Goal: Connect with others: Connect with others

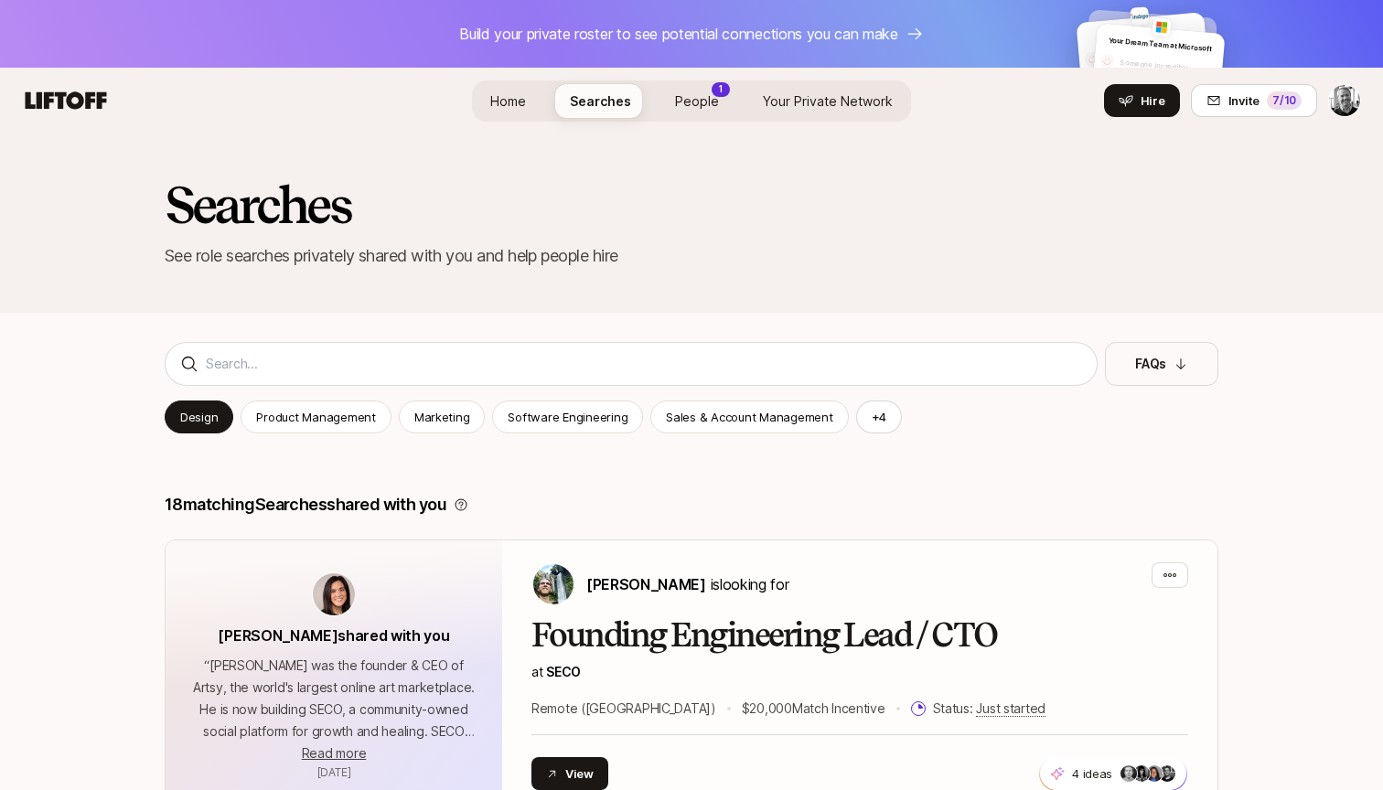
click at [697, 103] on span "People" at bounding box center [697, 101] width 44 height 16
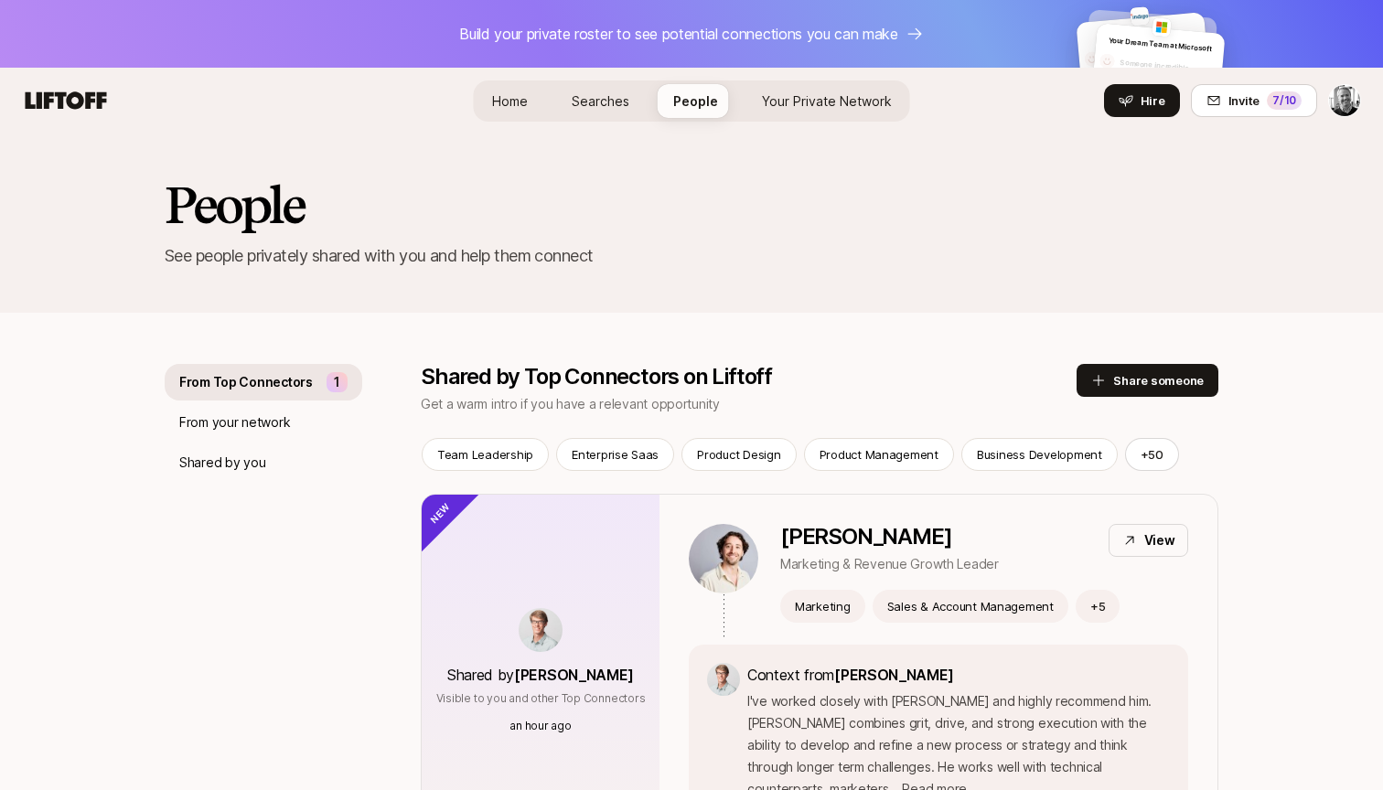
click at [773, 95] on span "Your Private Network" at bounding box center [827, 101] width 130 height 16
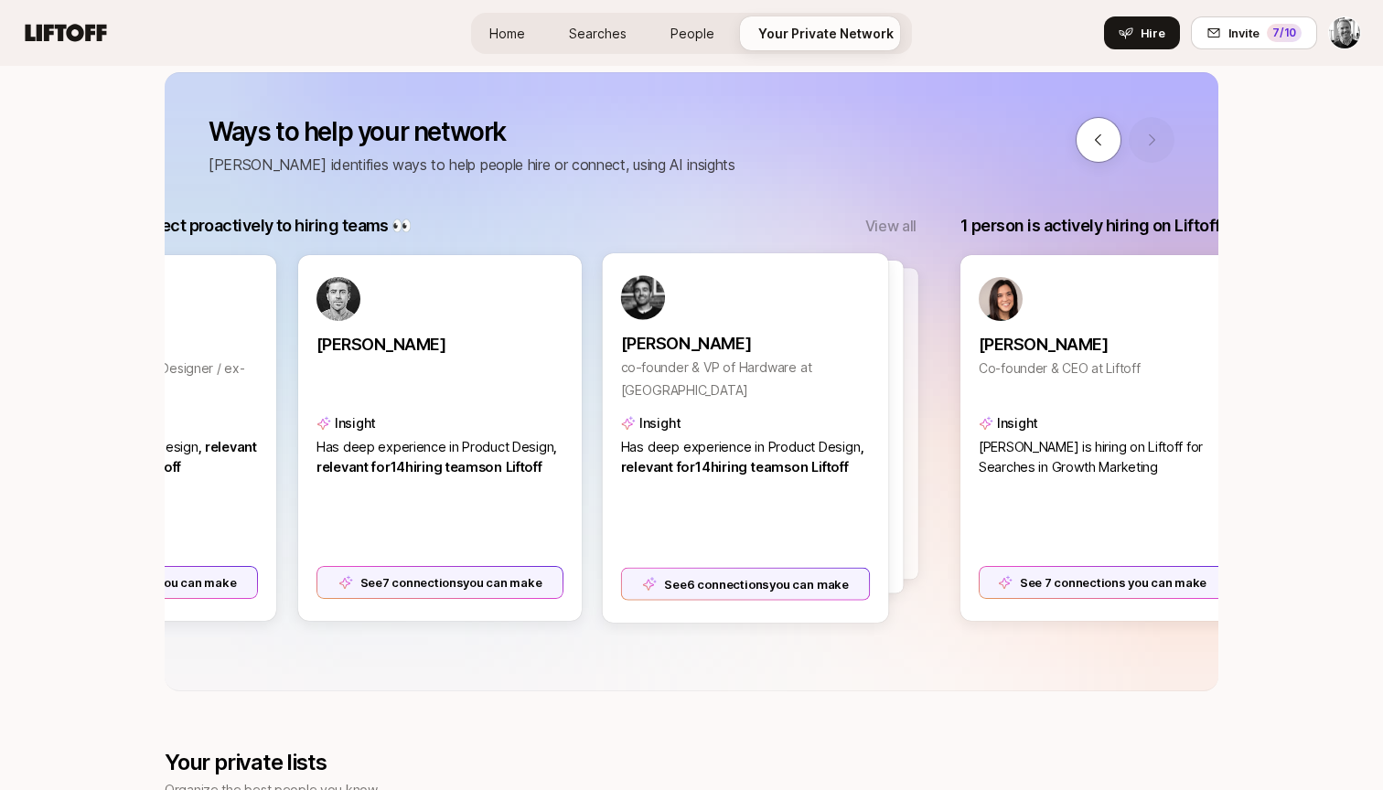
scroll to position [0, 542]
click at [469, 584] on div "See 7 connections you can make" at bounding box center [441, 583] width 250 height 33
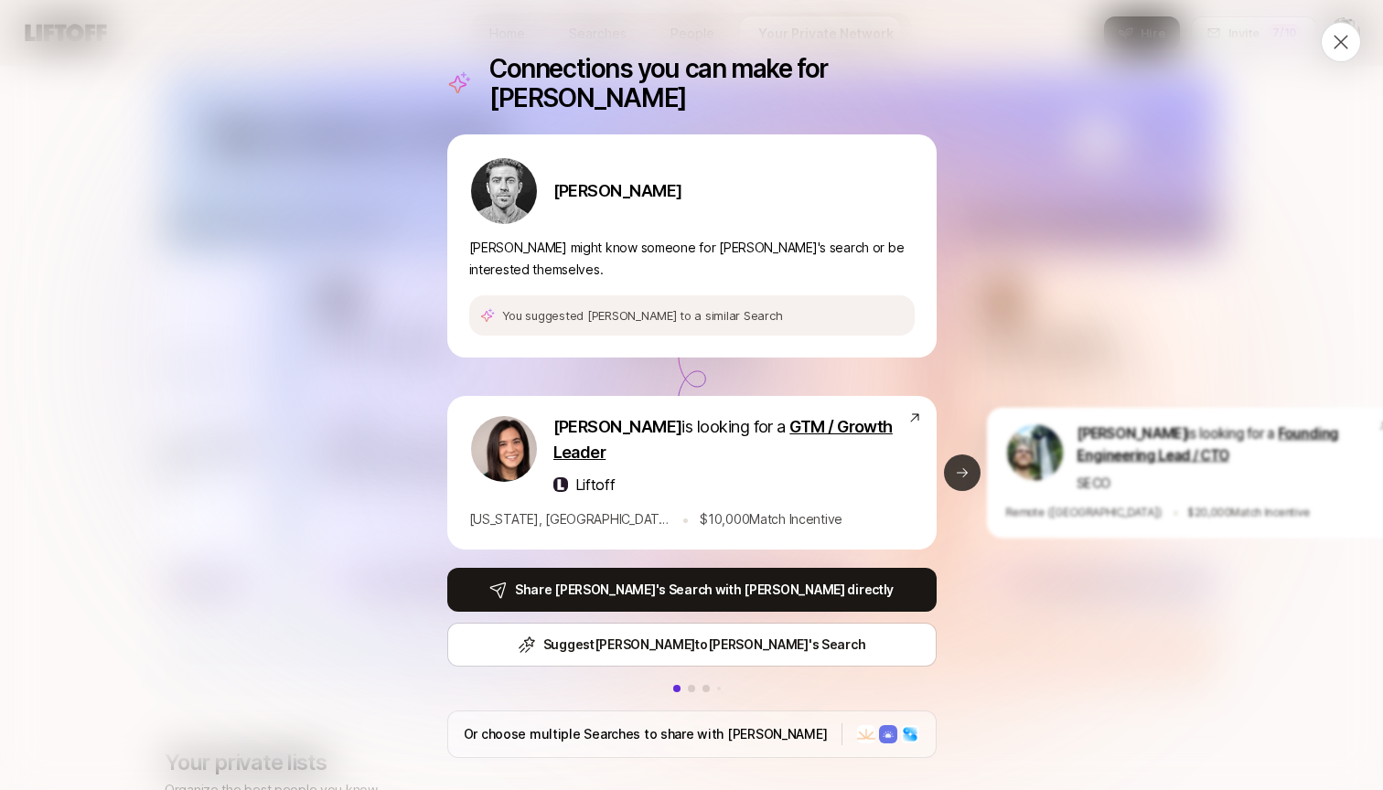
click at [973, 462] on button "Next slide" at bounding box center [962, 472] width 37 height 37
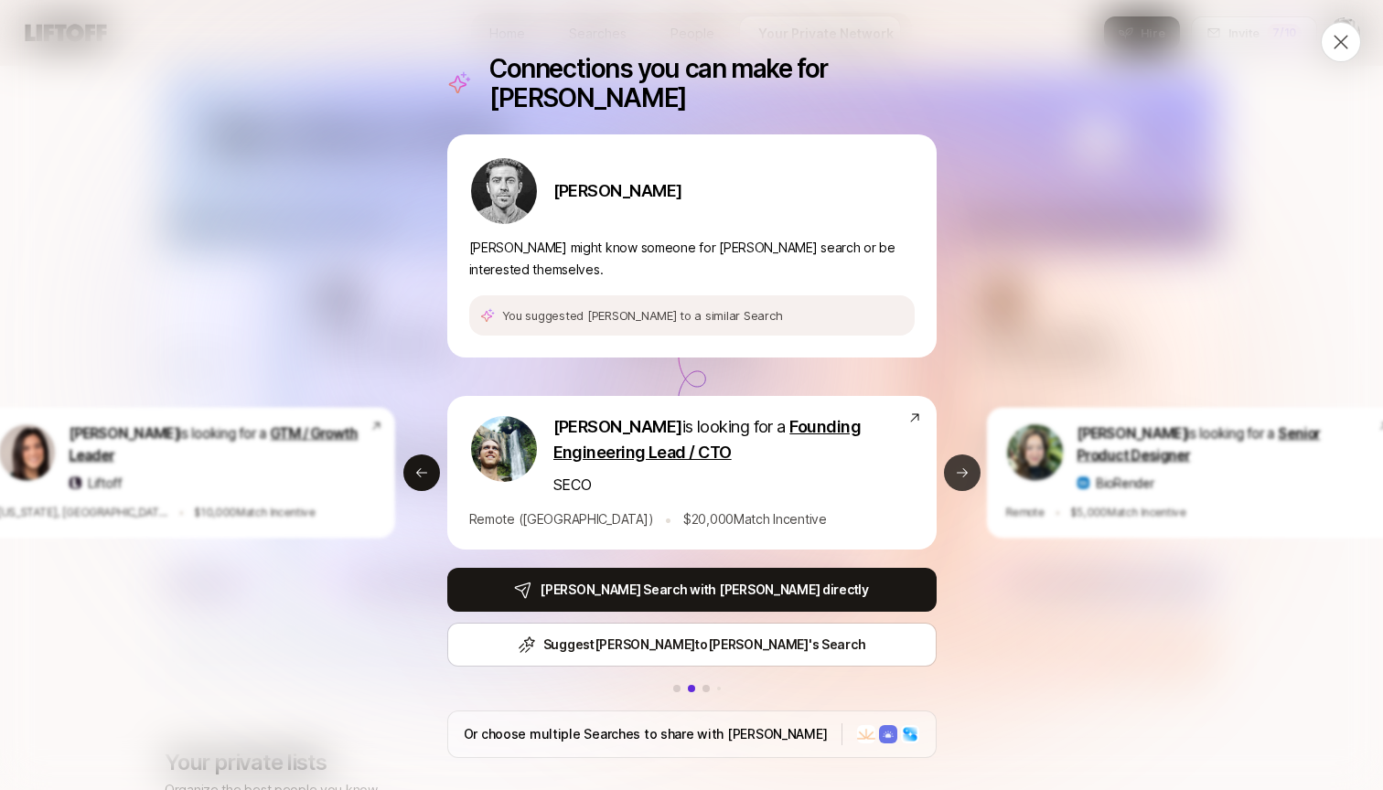
click at [973, 462] on button "Next slide" at bounding box center [962, 472] width 37 height 37
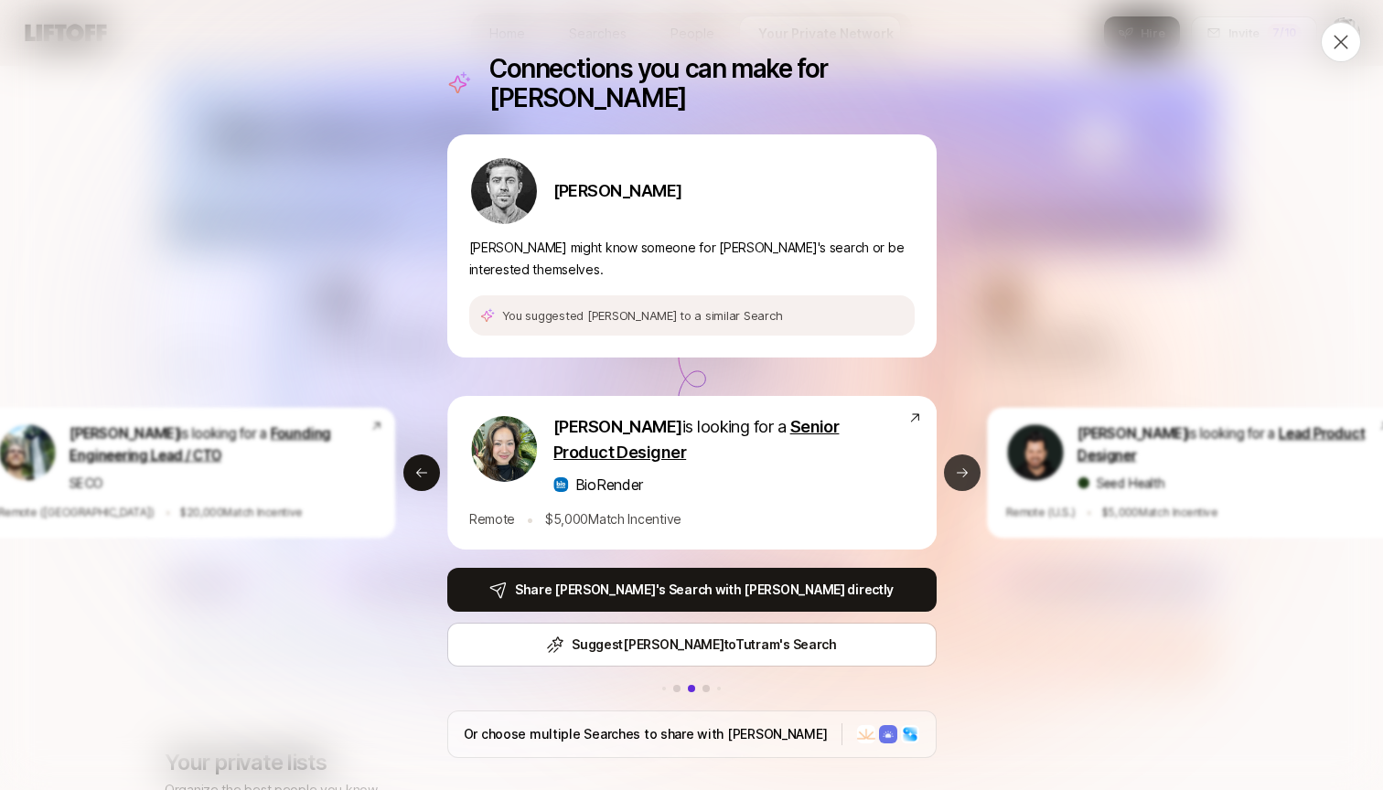
click at [968, 462] on button "Next slide" at bounding box center [962, 472] width 37 height 37
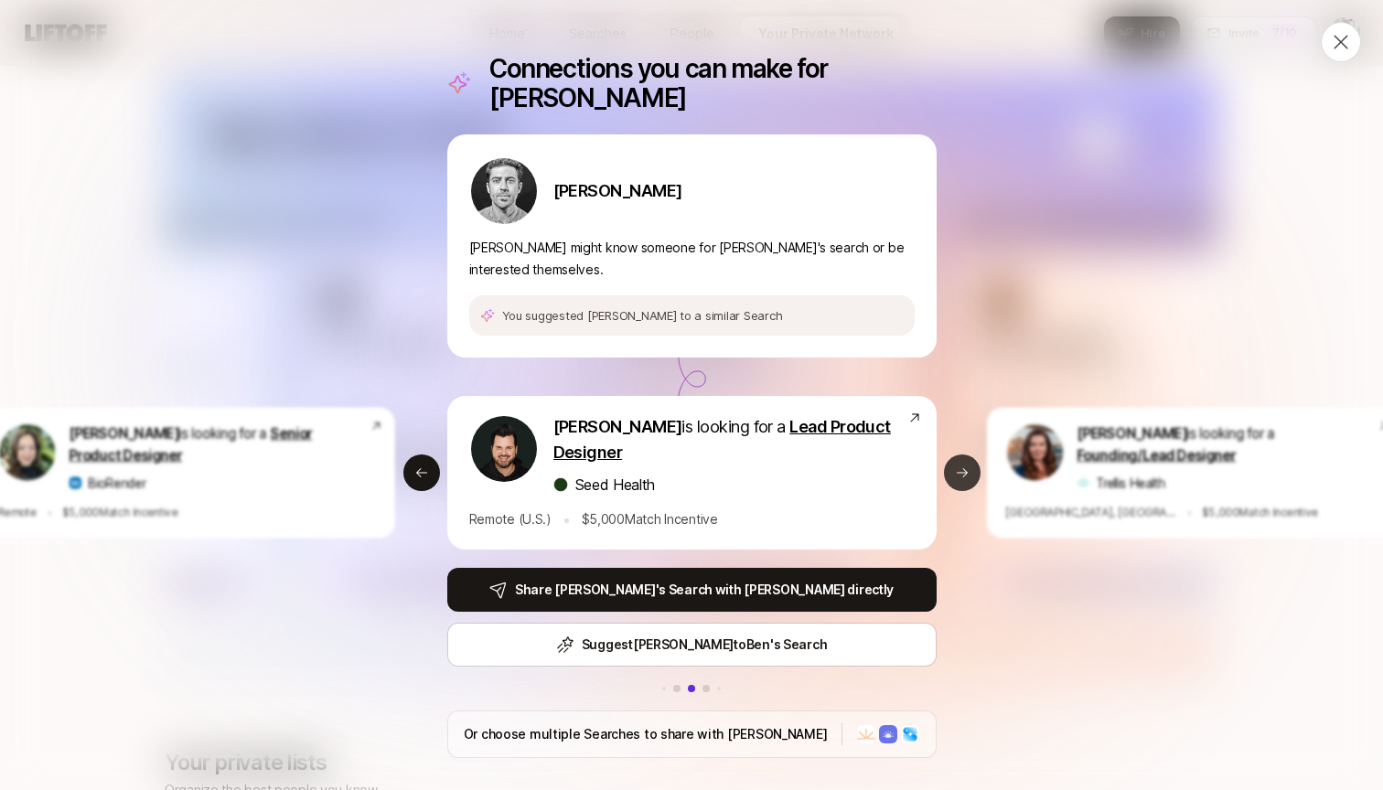
click at [968, 462] on button "Next slide" at bounding box center [962, 472] width 37 height 37
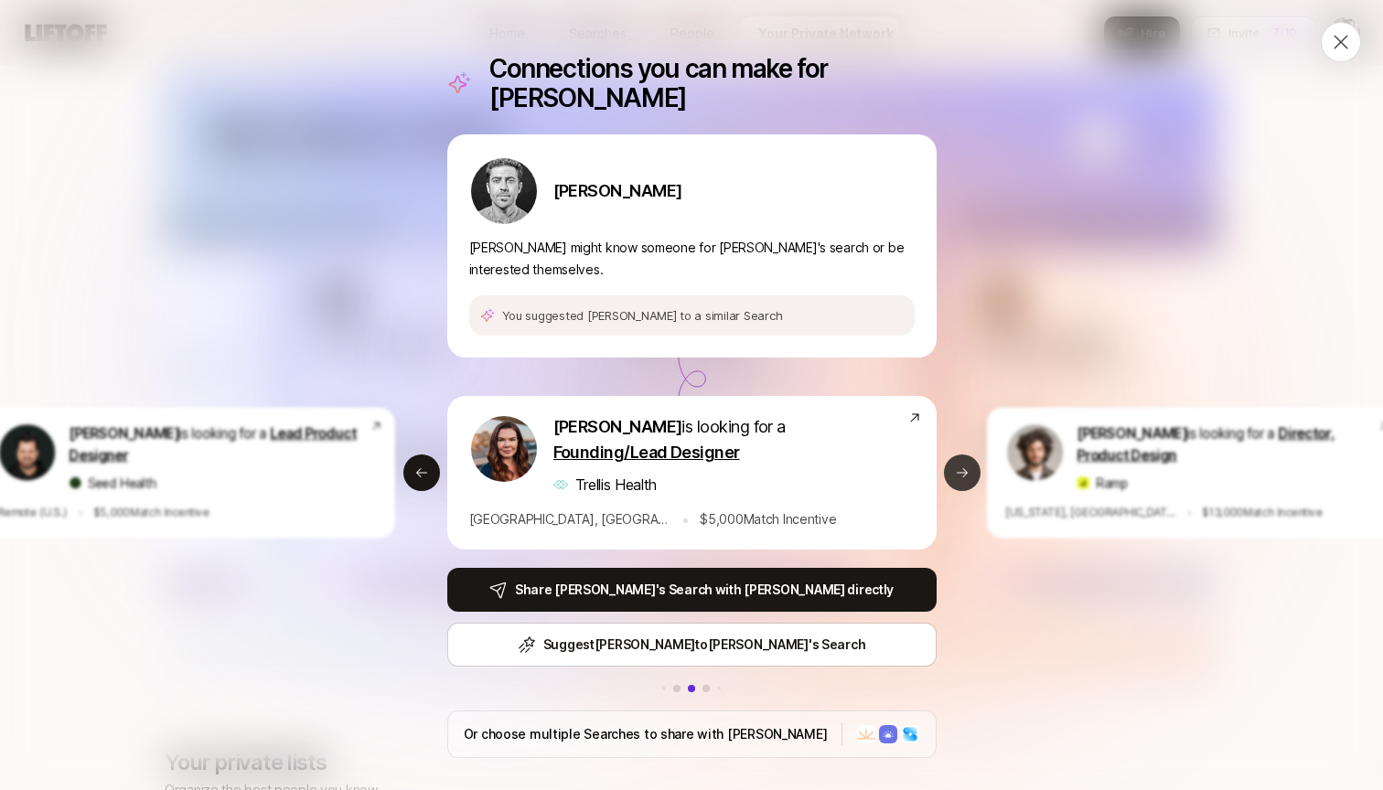
click at [968, 462] on button "Next slide" at bounding box center [962, 472] width 37 height 37
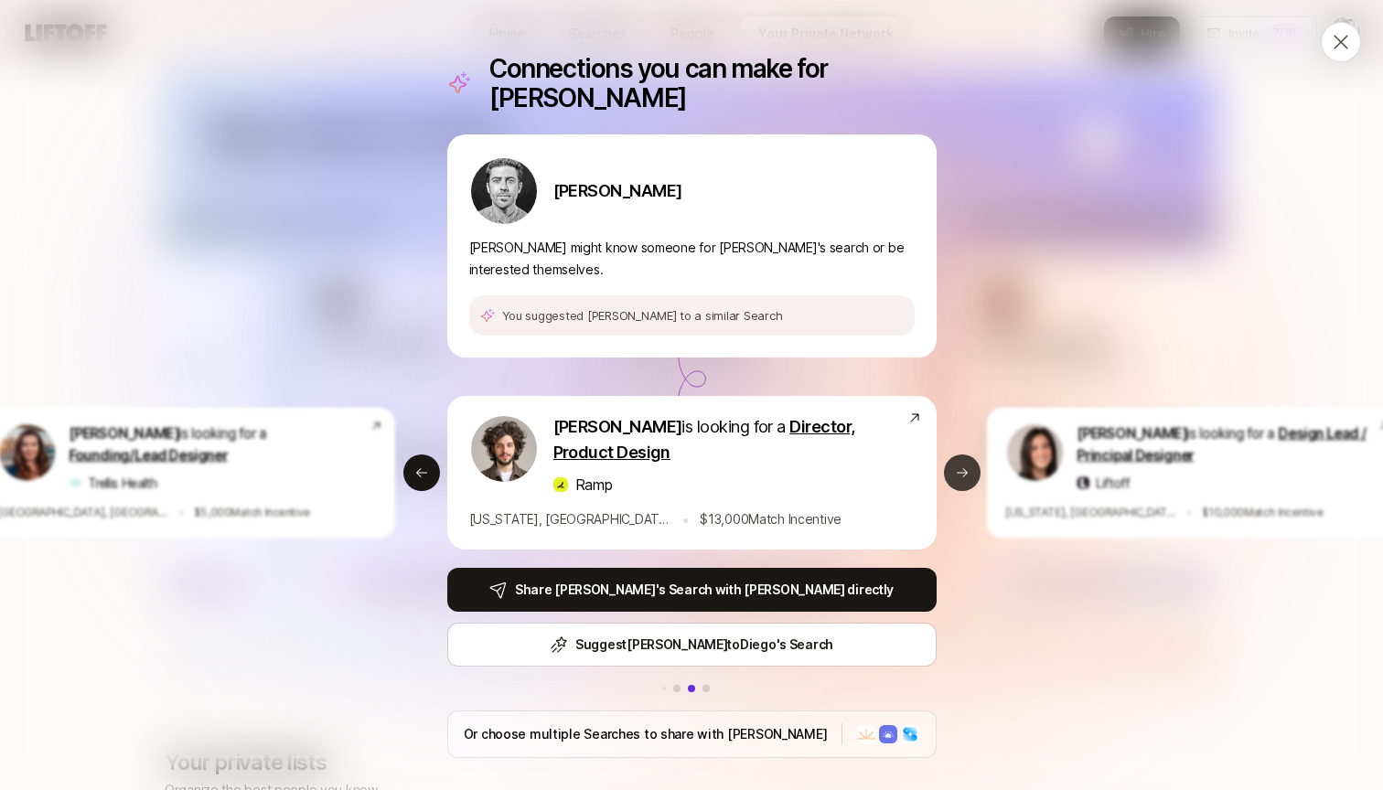
click at [968, 462] on button "Next slide" at bounding box center [962, 472] width 37 height 37
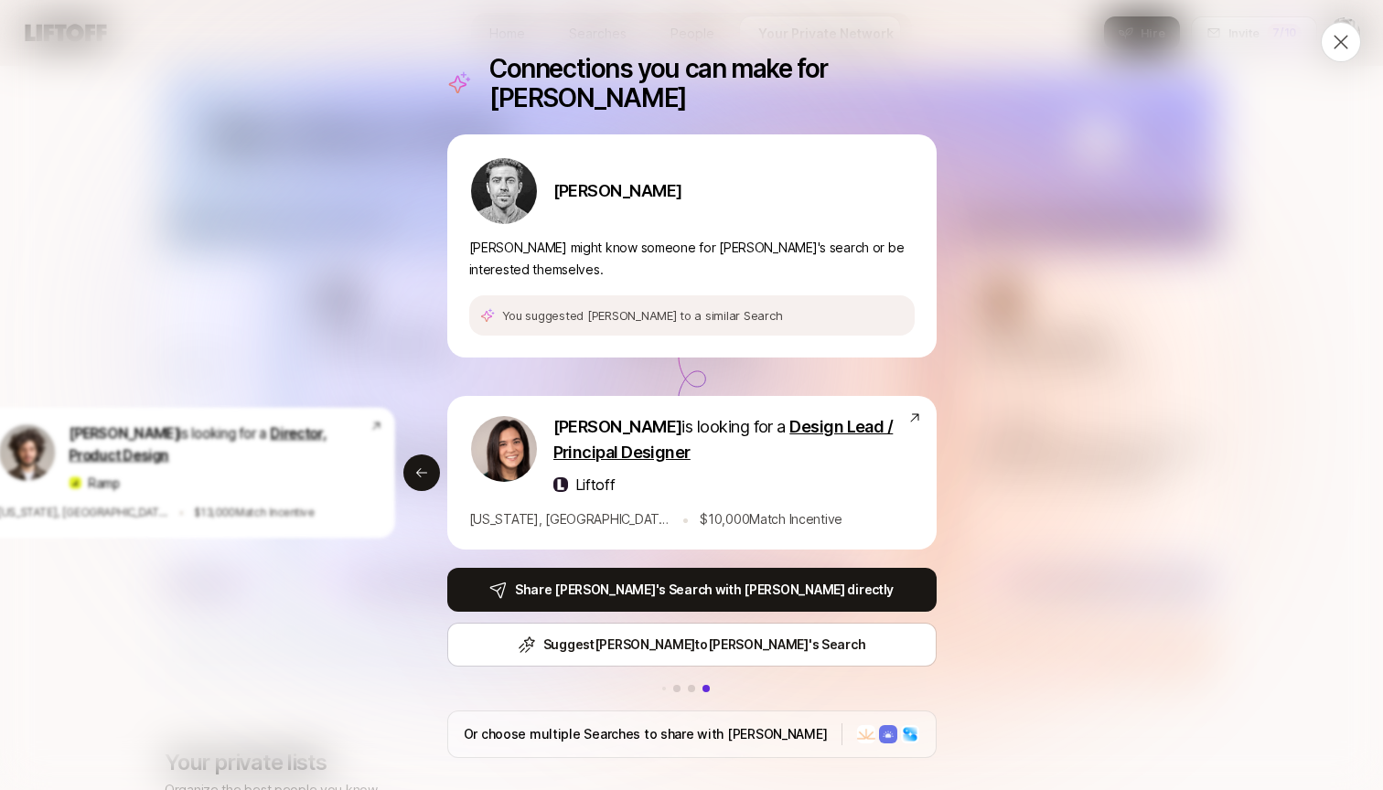
click at [311, 88] on div "Connections you can make for [PERSON_NAME] [PERSON_NAME] might know someone for…" at bounding box center [691, 395] width 1383 height 790
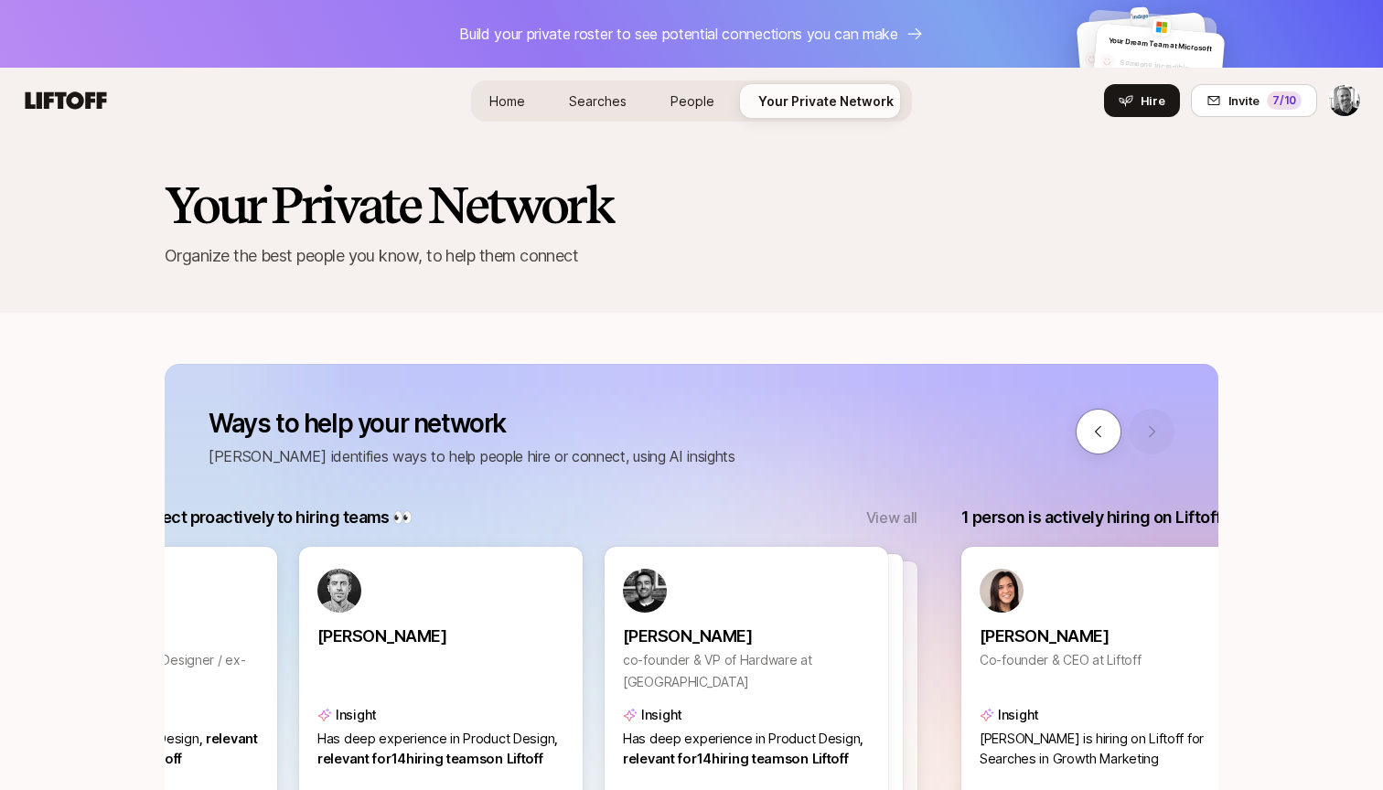
scroll to position [292, 0]
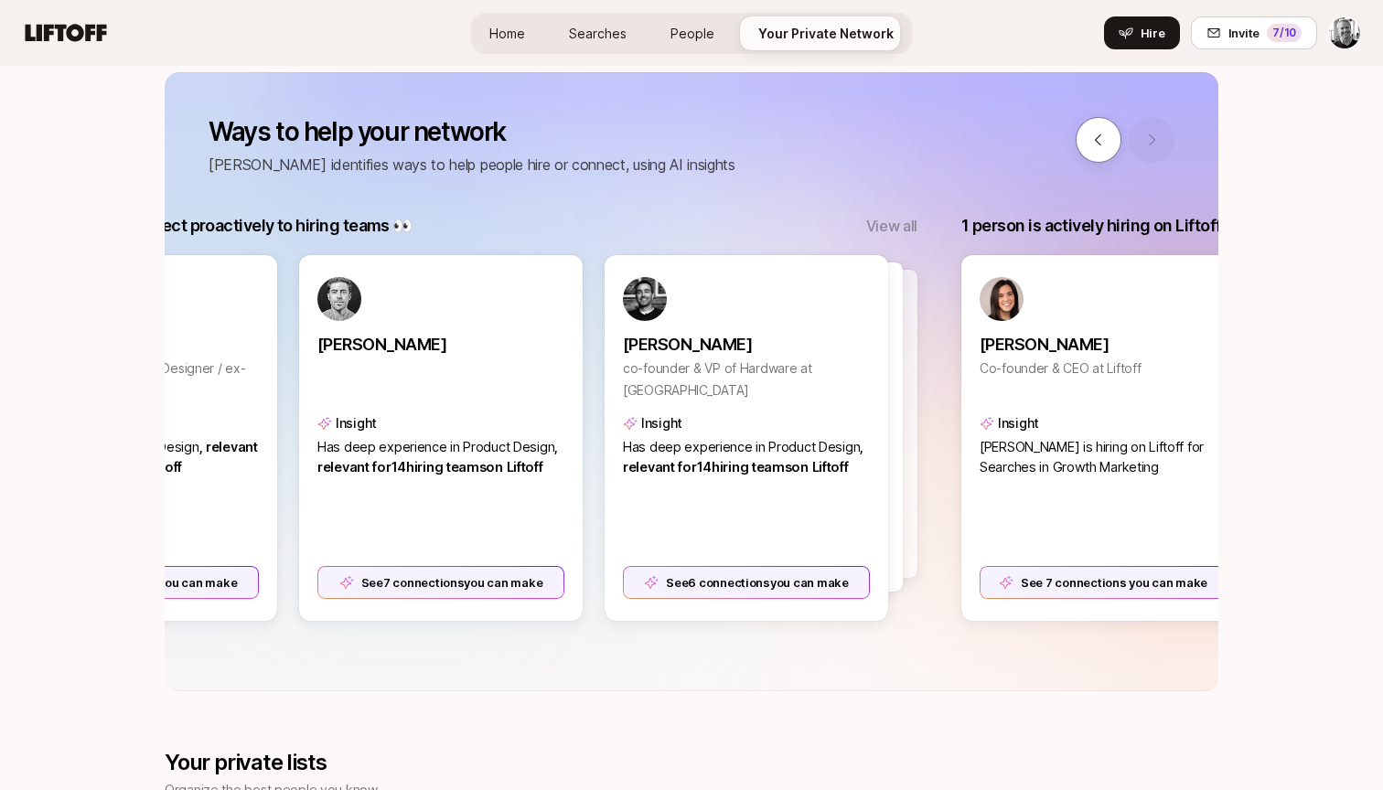
click at [516, 37] on span "Home" at bounding box center [507, 34] width 36 height 16
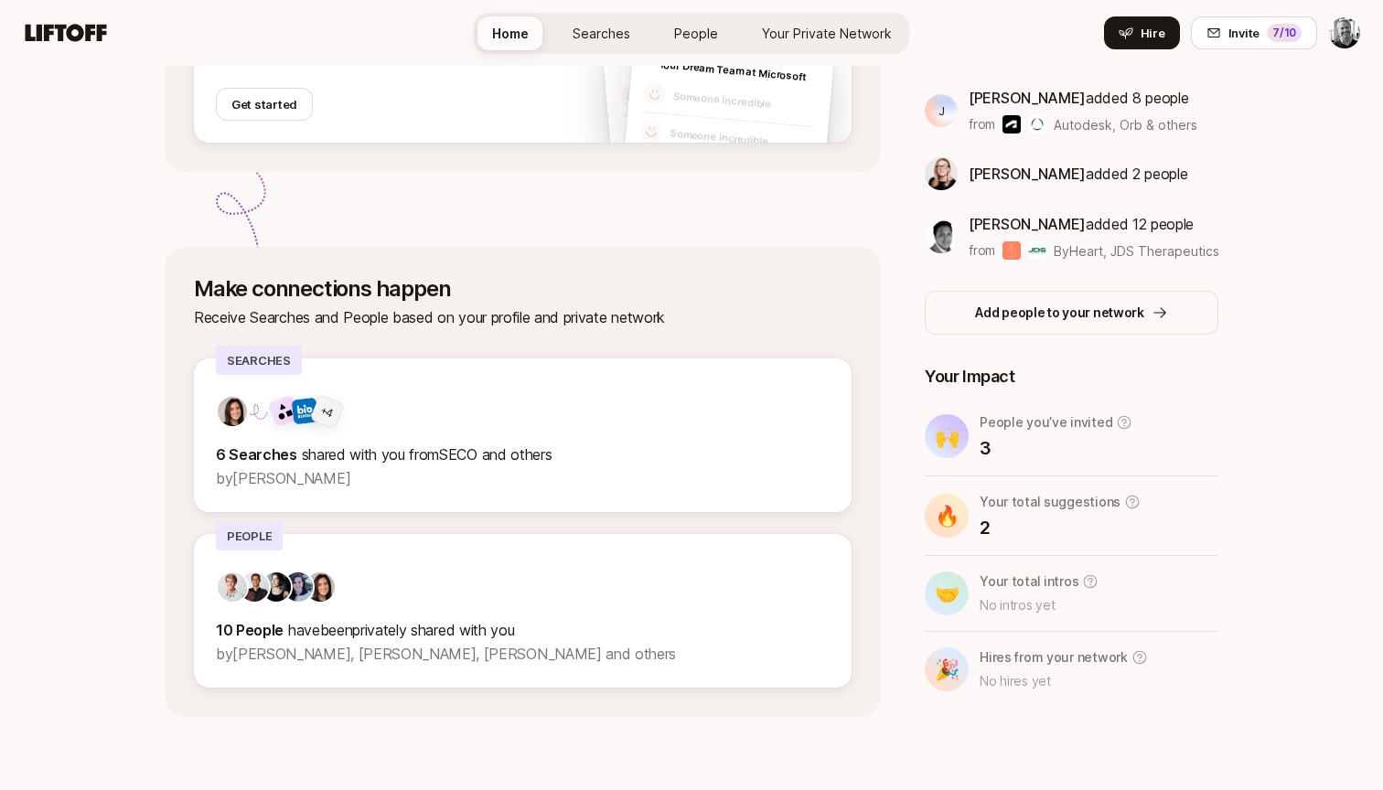
scroll to position [483, 0]
